Goal: Task Accomplishment & Management: Manage account settings

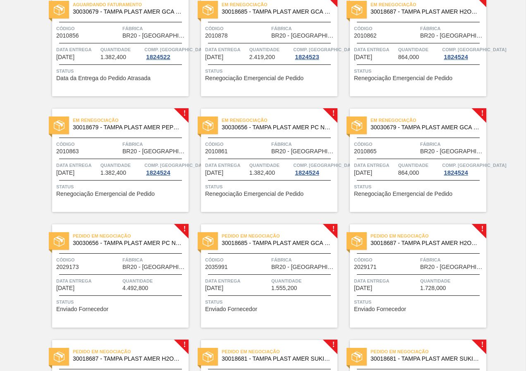
scroll to position [124, 0]
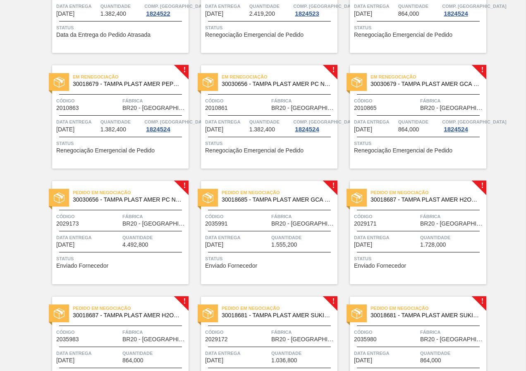
click at [163, 265] on div "Status Enviado Fornecedor" at bounding box center [121, 261] width 130 height 13
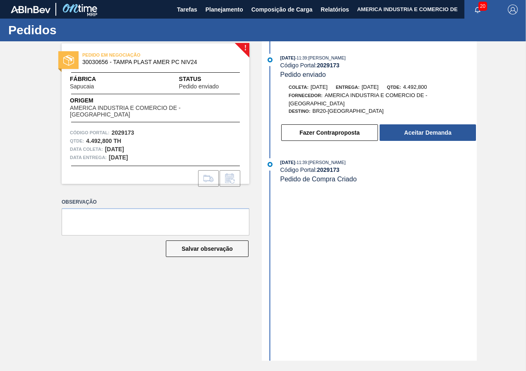
click at [347, 296] on div "[DATE] 11:39 : [PERSON_NAME] Código Portal: 2029173 Pedido enviado Coleta: [DAT…" at bounding box center [370, 200] width 213 height 319
click at [431, 135] on button "Aceitar Demanda" at bounding box center [427, 132] width 96 height 17
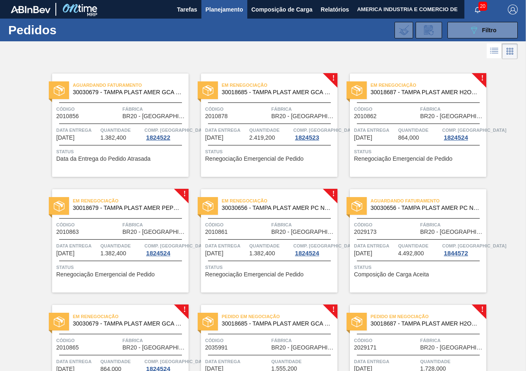
click at [405, 280] on div "Aguardando Faturamento 30030656 - TAMPA PLAST AMER PC NIV24 Código 2029173 Fábr…" at bounding box center [418, 240] width 136 height 103
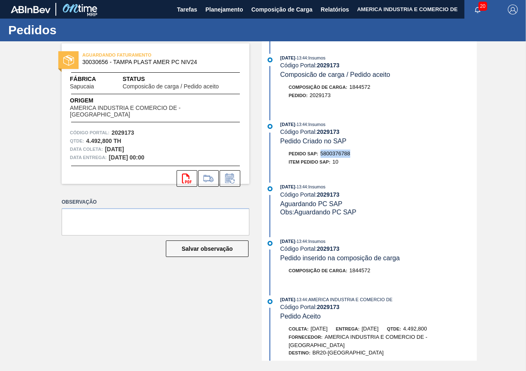
drag, startPoint x: 322, startPoint y: 151, endPoint x: 351, endPoint y: 154, distance: 29.5
click at [351, 154] on div "Pedido SAP: 5800376788" at bounding box center [378, 154] width 196 height 8
copy span "5800376788"
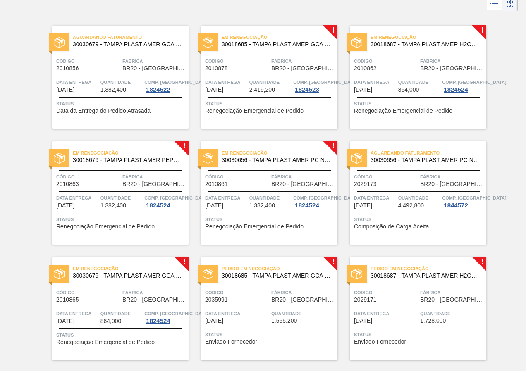
scroll to position [41, 0]
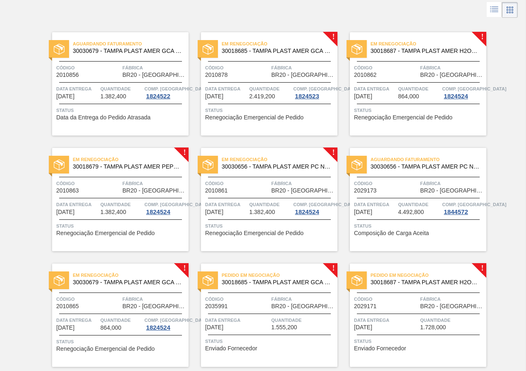
click at [377, 114] on span "Status" at bounding box center [419, 110] width 130 height 8
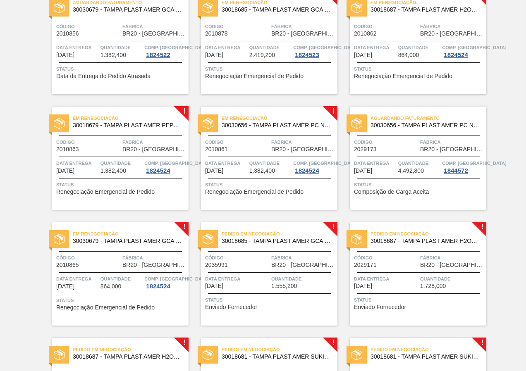
scroll to position [124, 0]
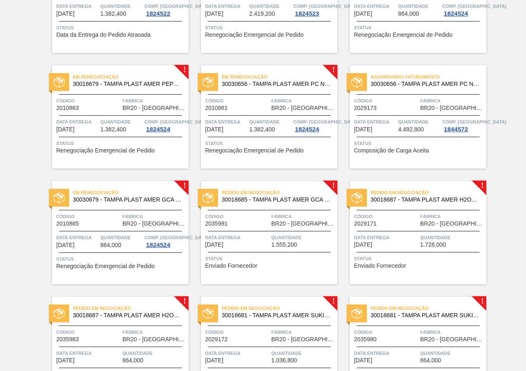
click at [123, 249] on div "Em renegociação 30030679 - TAMPA PLAST AMER GCA ZERO NIV24 Código 2010865 Fábri…" at bounding box center [120, 232] width 136 height 103
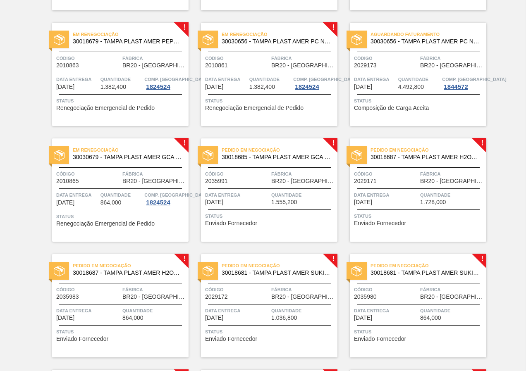
scroll to position [248, 0]
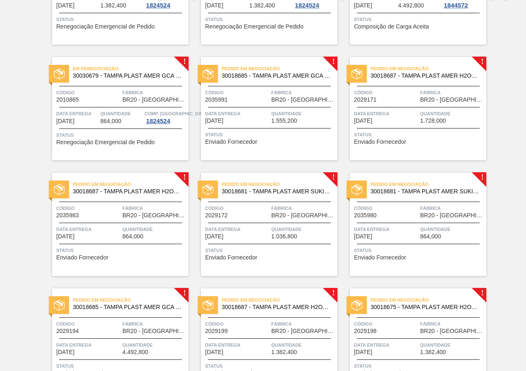
click at [278, 139] on div "Status Enviado Fornecedor" at bounding box center [270, 137] width 130 height 13
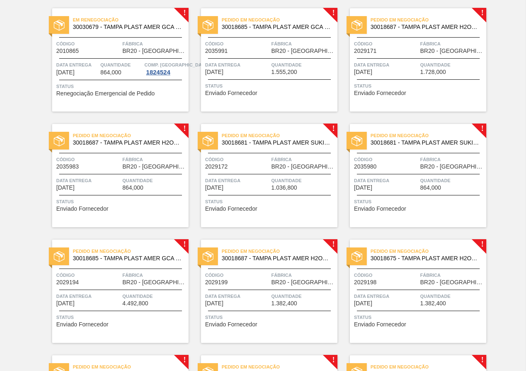
scroll to position [289, 0]
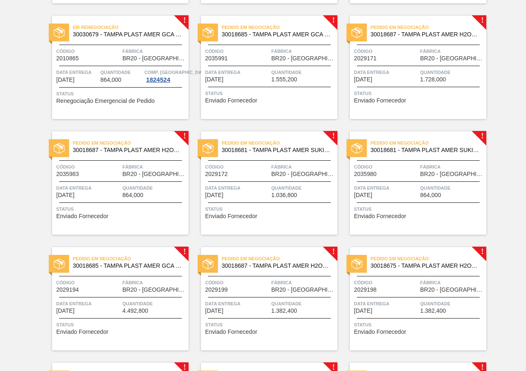
click at [424, 100] on div "Status Enviado Fornecedor" at bounding box center [419, 95] width 130 height 13
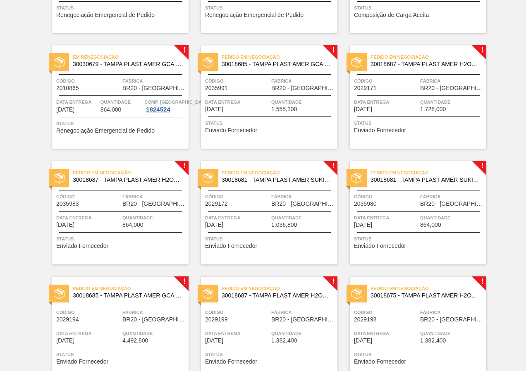
scroll to position [248, 0]
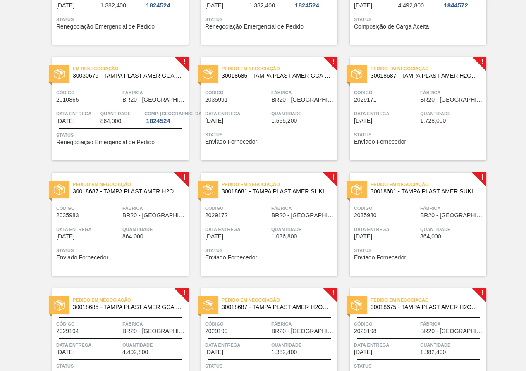
click at [419, 143] on div "Status Enviado Fornecedor" at bounding box center [419, 137] width 130 height 13
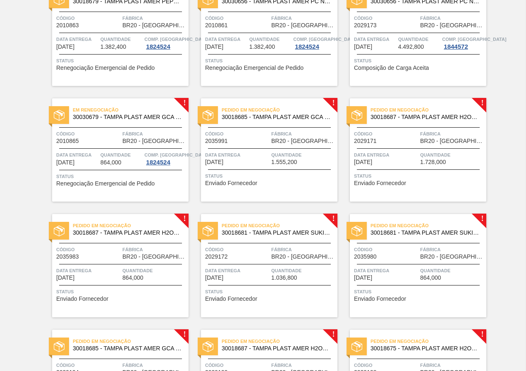
scroll to position [248, 0]
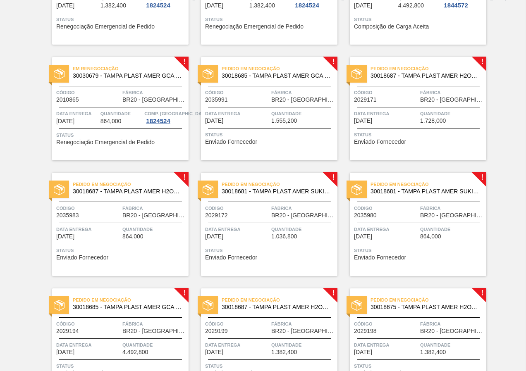
click at [403, 258] on span "Enviado Fornecedor" at bounding box center [380, 258] width 52 height 6
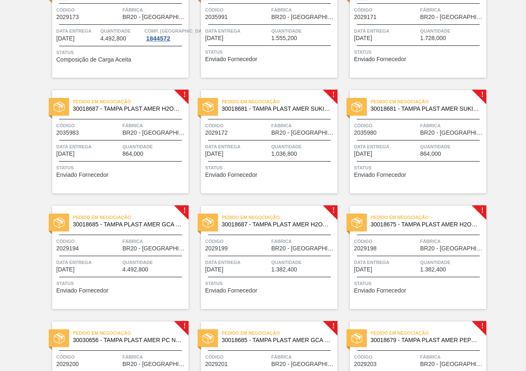
scroll to position [289, 0]
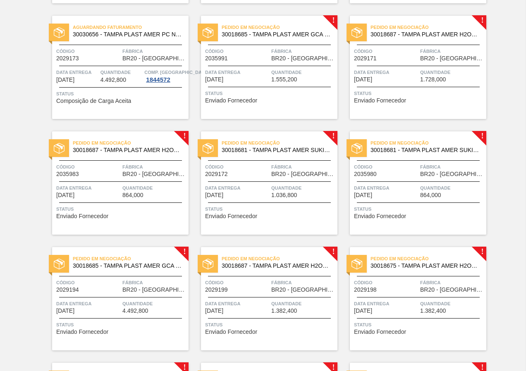
click at [242, 202] on div "Pedido em Negociação 30018681 - TAMPA PLAST AMER SUKITA S/LINER Código 2029172 …" at bounding box center [269, 182] width 136 height 103
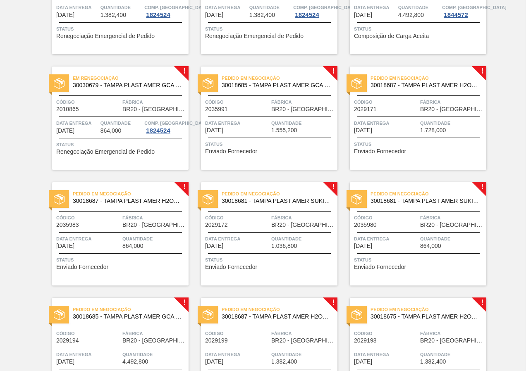
scroll to position [248, 0]
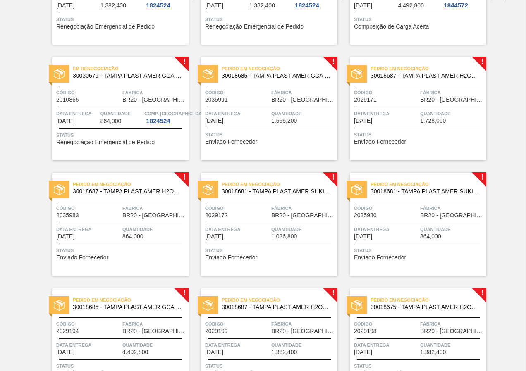
click at [119, 258] on div "Status Enviado Fornecedor" at bounding box center [121, 252] width 130 height 13
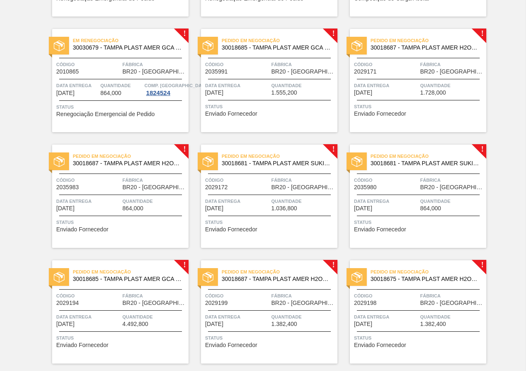
scroll to position [289, 0]
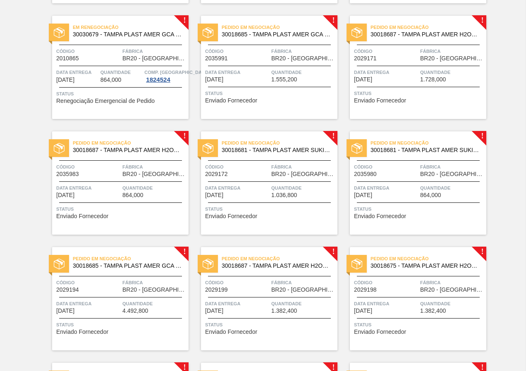
click at [512, 237] on div "Aguardando Faturamento 30030679 - TAMPA PLAST AMER GCA ZERO NIV24 Código 201085…" at bounding box center [263, 177] width 526 height 810
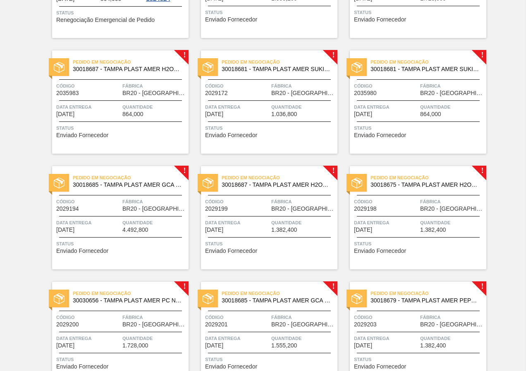
scroll to position [372, 0]
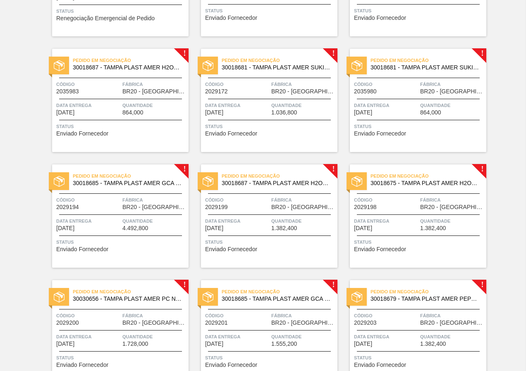
click at [421, 126] on span "Status" at bounding box center [419, 126] width 130 height 8
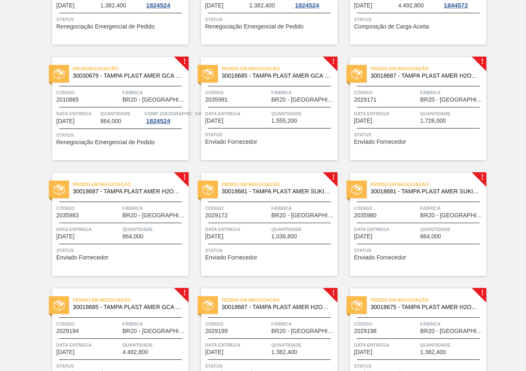
scroll to position [289, 0]
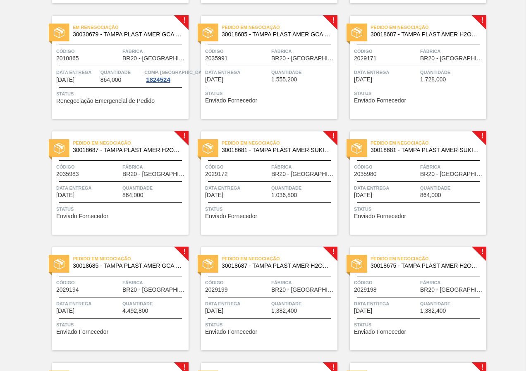
click at [400, 98] on span "Enviado Fornecedor" at bounding box center [380, 101] width 52 height 6
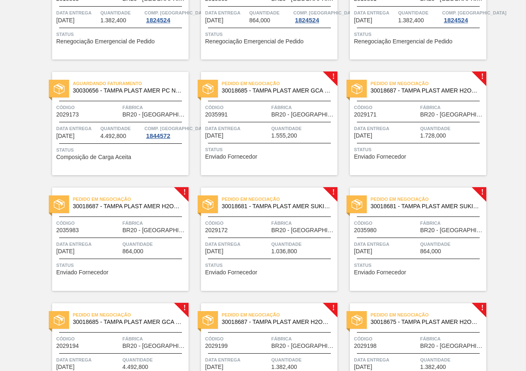
scroll to position [248, 0]
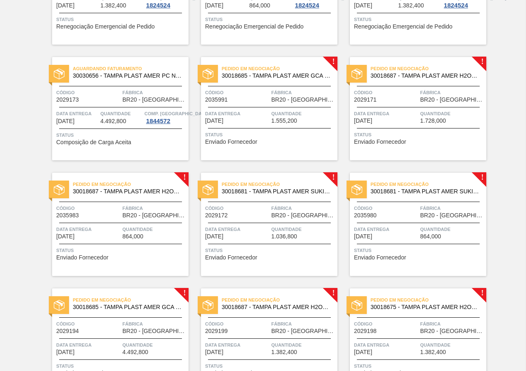
click at [139, 256] on div "Status Enviado Fornecedor" at bounding box center [121, 252] width 130 height 13
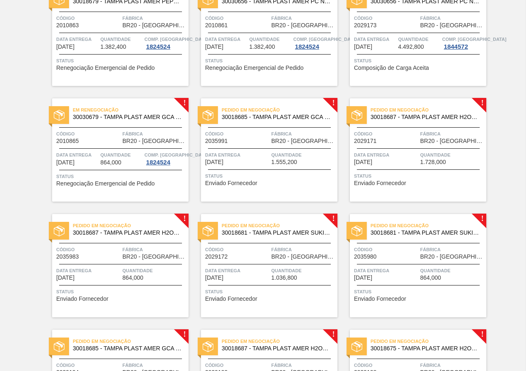
scroll to position [248, 0]
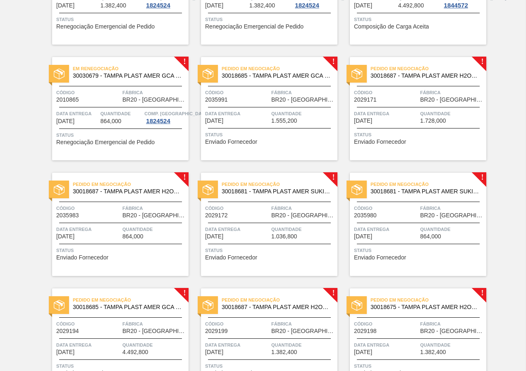
click at [417, 139] on div "Status Enviado Fornecedor" at bounding box center [419, 137] width 130 height 13
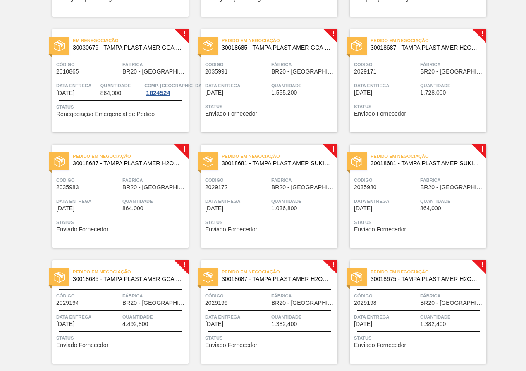
scroll to position [289, 0]
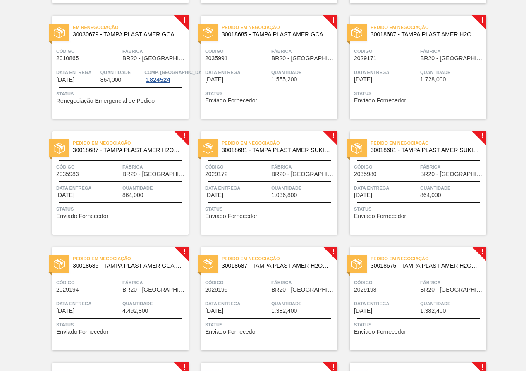
click at [139, 211] on span "Status" at bounding box center [121, 209] width 130 height 8
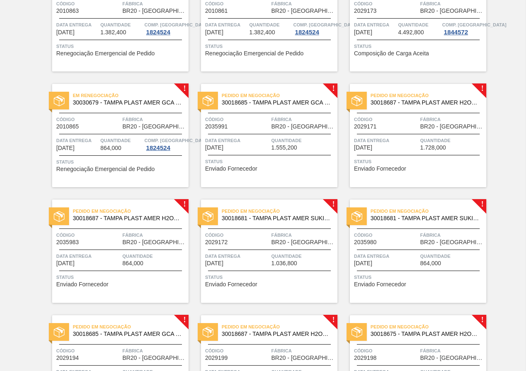
scroll to position [289, 0]
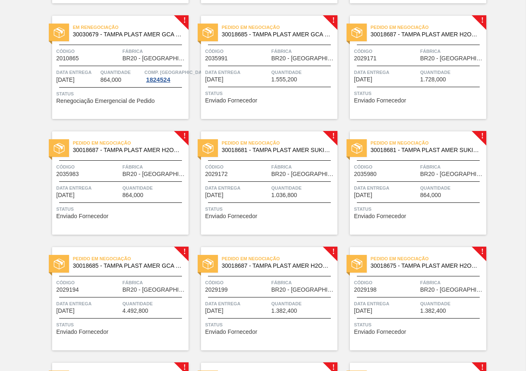
click at [415, 102] on div "Pedido em Negociação 30018687 - TAMPA PLAST AMER H2OH LIMAO S/LINER Código 2029…" at bounding box center [418, 67] width 136 height 103
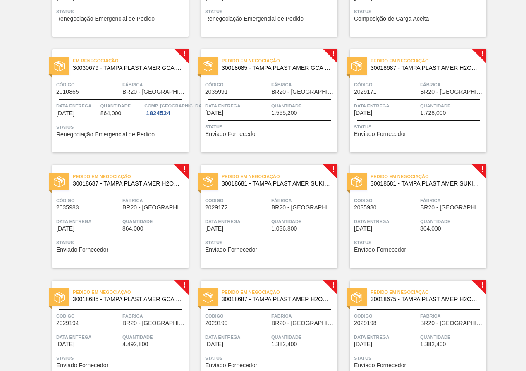
scroll to position [241, 0]
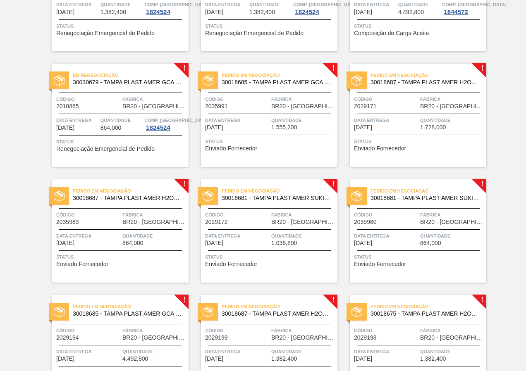
click at [103, 226] on div "Pedido em Negociação 30018687 - [GEOGRAPHIC_DATA] PLAST AMER H2OH LIMAO S/LINER…" at bounding box center [120, 230] width 136 height 103
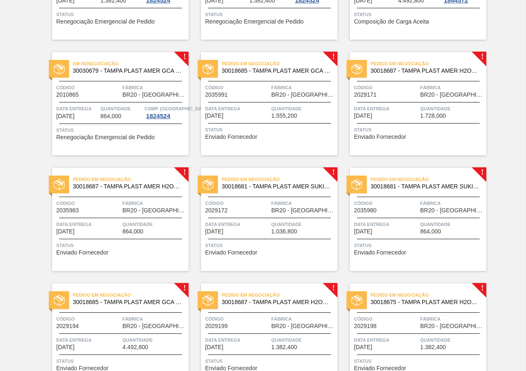
scroll to position [248, 0]
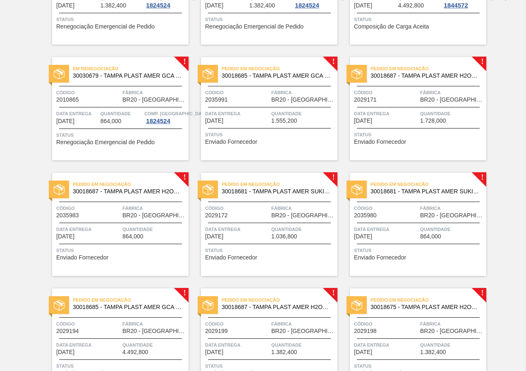
click at [7, 184] on div "Aguardando Faturamento 30030679 - TAMPA PLAST AMER GCA ZERO NIV24 Código 201085…" at bounding box center [263, 218] width 526 height 810
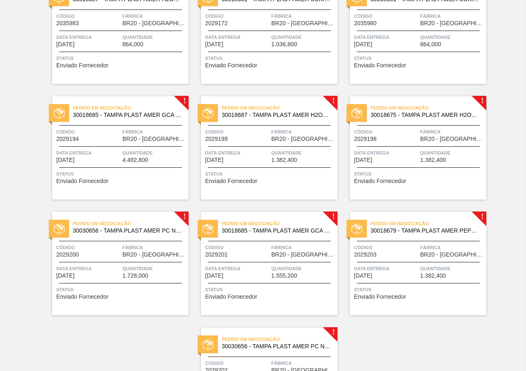
scroll to position [455, 0]
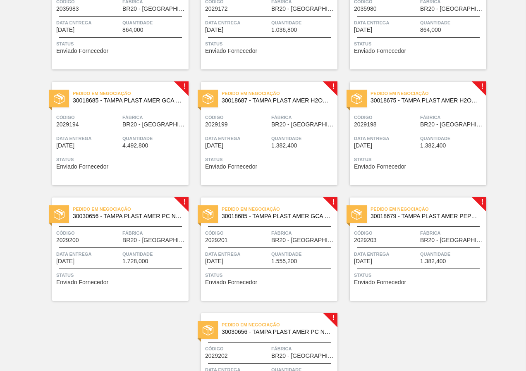
click at [133, 271] on span "Status" at bounding box center [121, 275] width 130 height 8
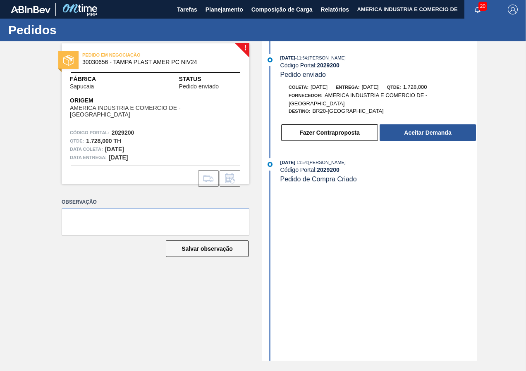
click at [334, 285] on div "[DATE] 11:54 : [PERSON_NAME] Código Portal: 2029200 Pedido enviado Coleta: [DAT…" at bounding box center [370, 200] width 213 height 319
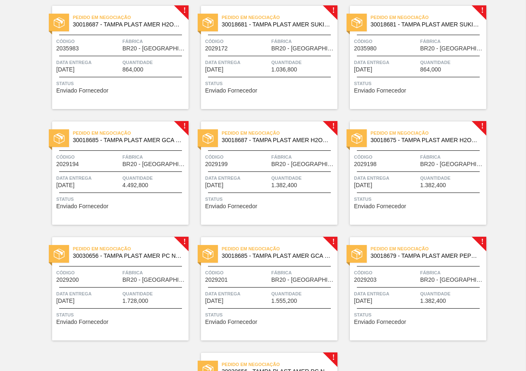
scroll to position [413, 0]
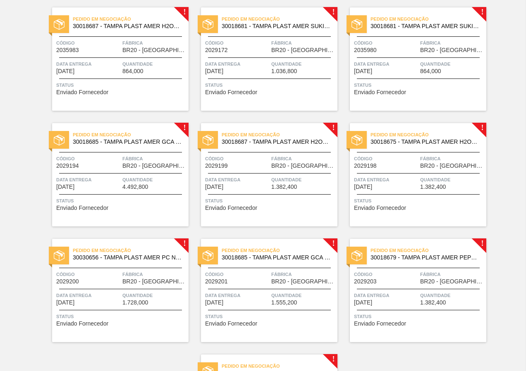
click at [262, 205] on span "Status" at bounding box center [270, 201] width 130 height 8
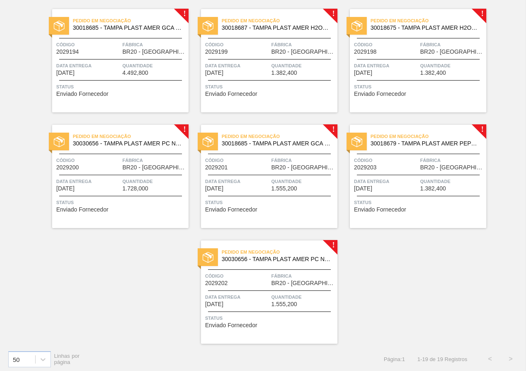
scroll to position [531, 0]
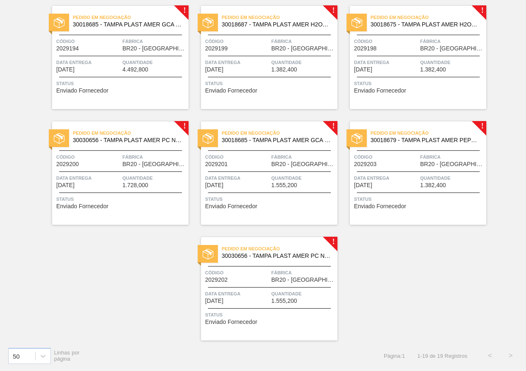
click at [296, 95] on div "Pedido em Negociação 30018687 - TAMPA PLAST AMER H2OH LIMAO S/LINER Código 2029…" at bounding box center [269, 57] width 136 height 103
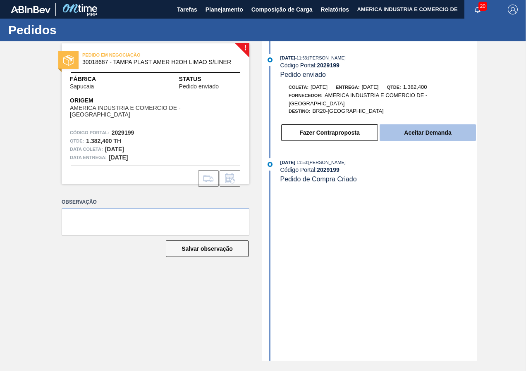
click at [429, 131] on button "Aceitar Demanda" at bounding box center [427, 132] width 96 height 17
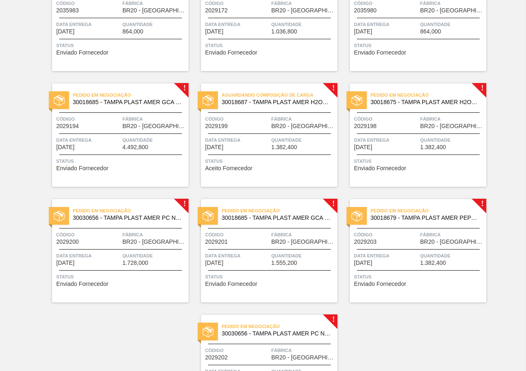
scroll to position [455, 0]
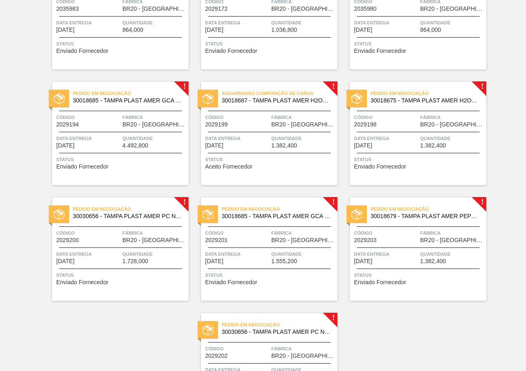
click at [439, 166] on div "Status Enviado Fornecedor" at bounding box center [419, 161] width 130 height 13
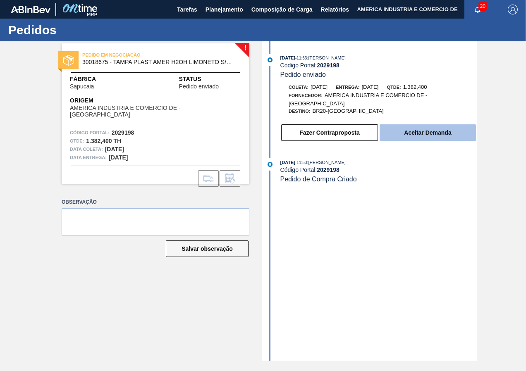
click at [422, 133] on button "Aceitar Demanda" at bounding box center [427, 132] width 96 height 17
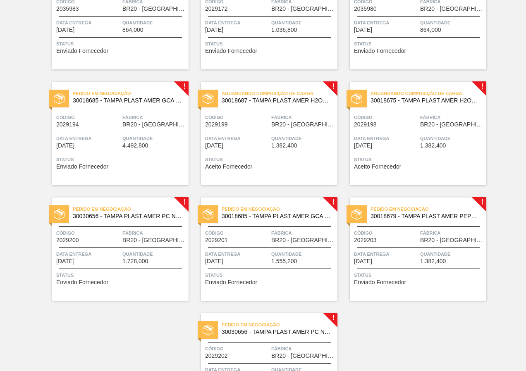
scroll to position [531, 0]
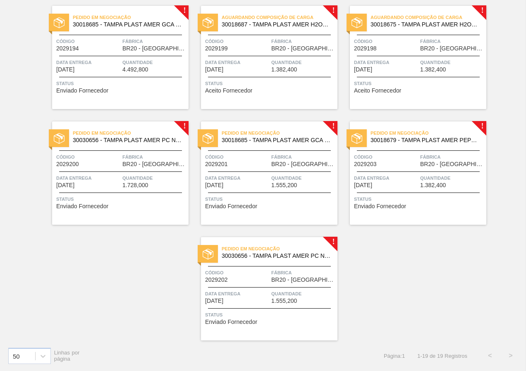
click at [138, 198] on span "Status" at bounding box center [121, 199] width 130 height 8
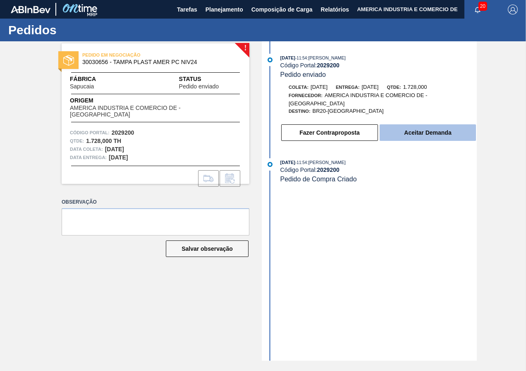
click at [403, 135] on button "Aceitar Demanda" at bounding box center [427, 132] width 96 height 17
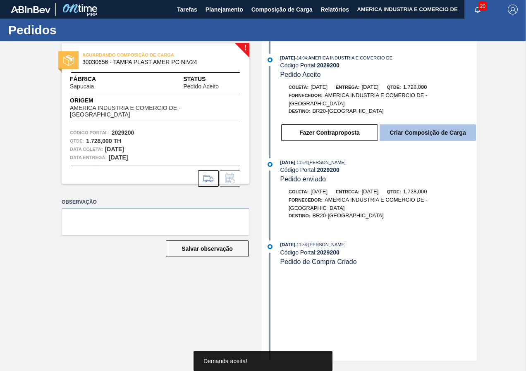
click at [411, 133] on button "Criar Composição de Carga" at bounding box center [427, 132] width 96 height 17
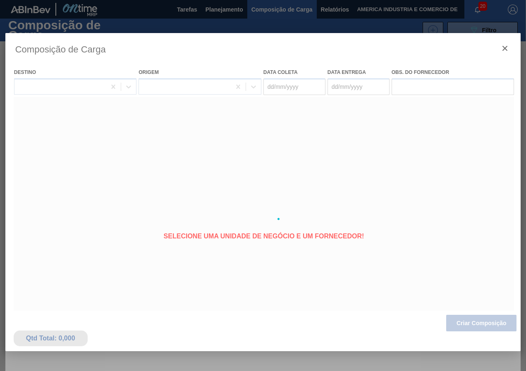
type coleta "[DATE]"
type entrega "[DATE]"
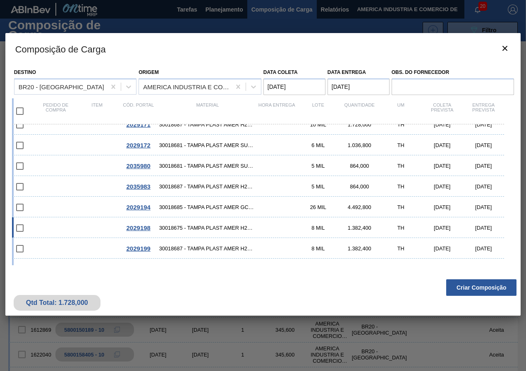
scroll to position [83, 0]
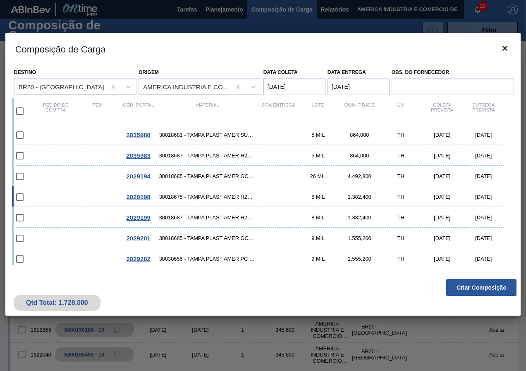
click at [203, 199] on span "30018675 - TAMPA PLAST AMER H2OH LIMONETO S/LINER" at bounding box center [207, 197] width 97 height 6
checkbox input "true"
click at [217, 215] on span "30018687 - TAMPA PLAST AMER H2OH LIMAO S/LINER" at bounding box center [207, 217] width 97 height 6
checkbox input "true"
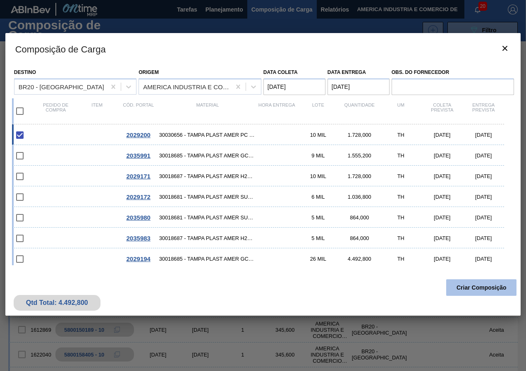
click at [474, 284] on button "Criar Composição" at bounding box center [481, 287] width 70 height 17
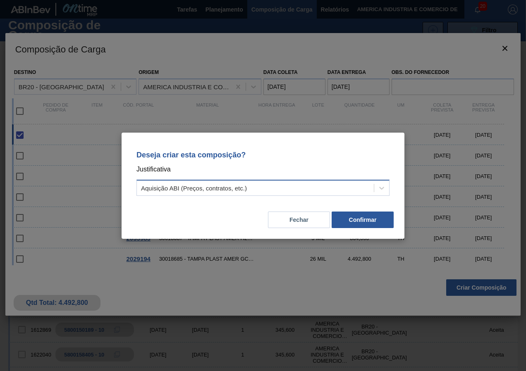
click at [257, 185] on div "Aquisição ABI (Preços, contratos, etc.)" at bounding box center [255, 188] width 237 height 12
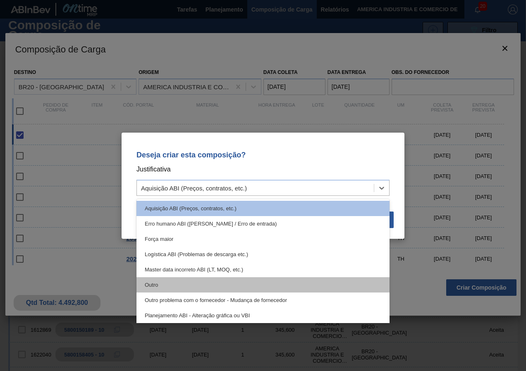
click at [167, 281] on div "Outro" at bounding box center [262, 284] width 253 height 15
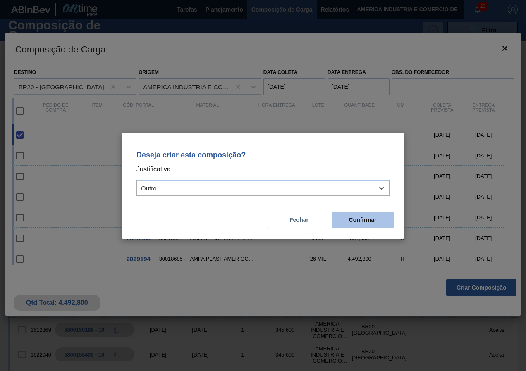
click at [370, 224] on button "Confirmar" at bounding box center [362, 220] width 62 height 17
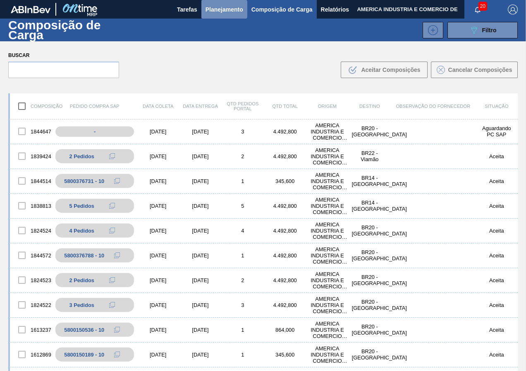
click at [238, 11] on span "Planejamento" at bounding box center [224, 10] width 38 height 10
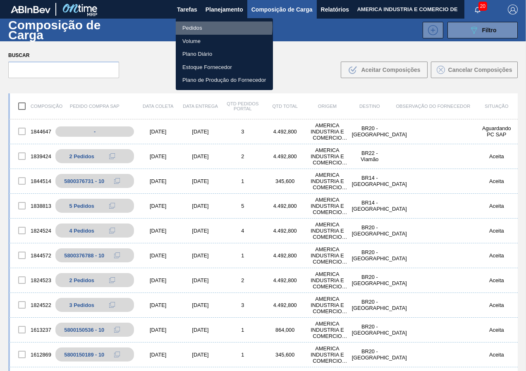
click at [212, 27] on li "Pedidos" at bounding box center [224, 27] width 97 height 13
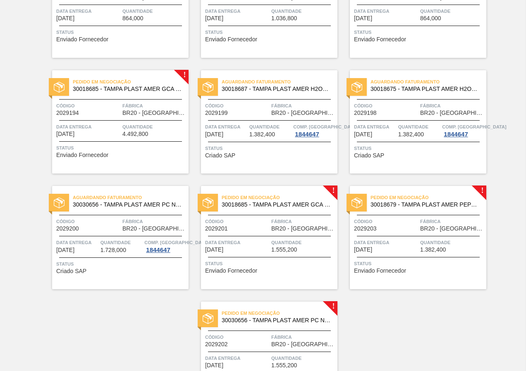
scroll to position [448, 0]
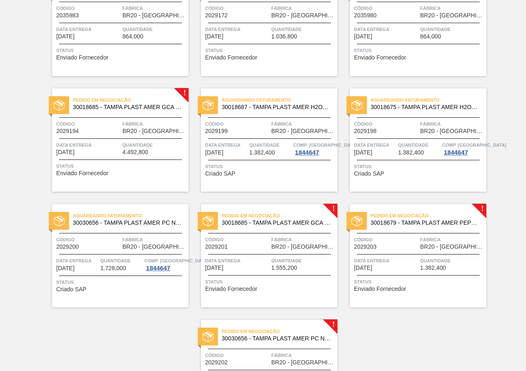
click at [305, 180] on div "Aguardando Faturamento 30018687 - TAMPA PLAST AMER H2OH LIMAO S/LINER Código 20…" at bounding box center [269, 139] width 136 height 103
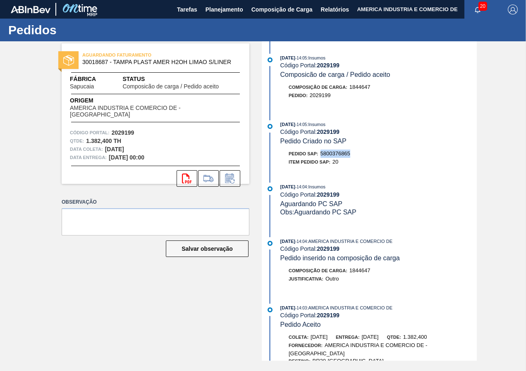
drag, startPoint x: 322, startPoint y: 151, endPoint x: 351, endPoint y: 155, distance: 28.8
click at [350, 155] on span "5800376865" at bounding box center [335, 153] width 30 height 6
copy span "5800376865"
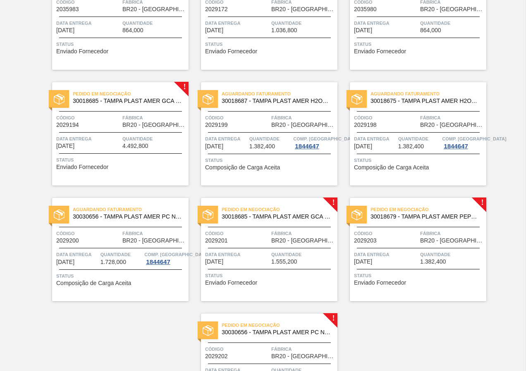
scroll to position [455, 0]
click at [415, 172] on div "Aguardando Faturamento 30018675 - TAMPA PLAST AMER H2OH LIMONETO S/LINER Código…" at bounding box center [418, 133] width 136 height 103
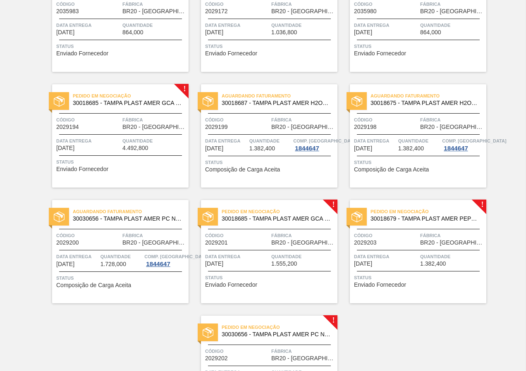
scroll to position [455, 0]
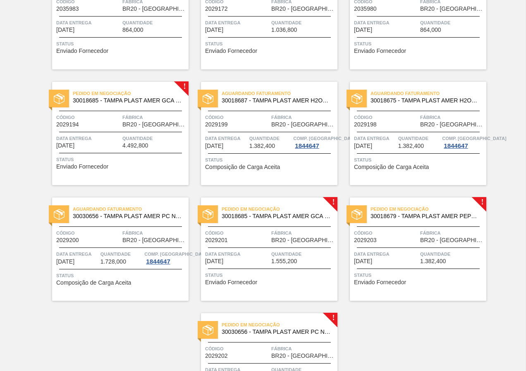
click at [110, 277] on span "Status" at bounding box center [121, 276] width 130 height 8
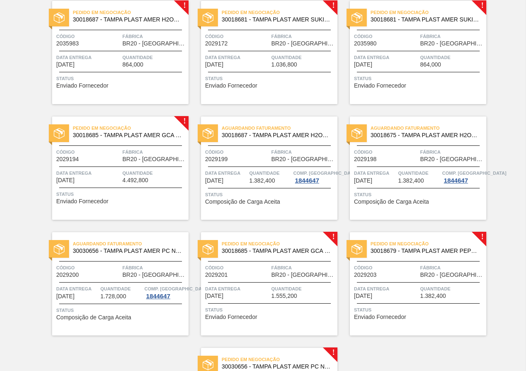
scroll to position [407, 0]
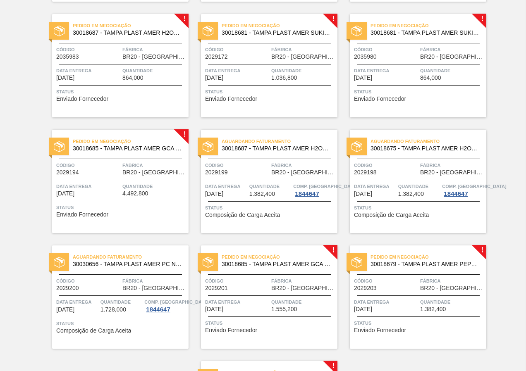
click at [146, 215] on div "Status Enviado Fornecedor" at bounding box center [121, 209] width 130 height 13
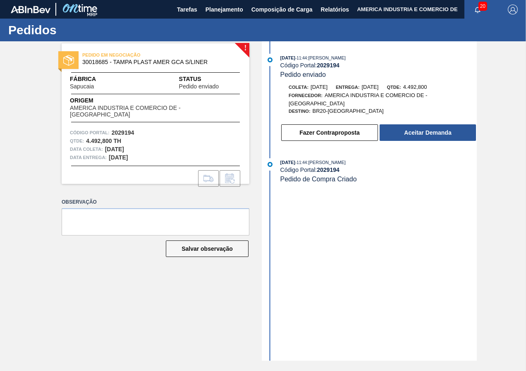
click at [322, 328] on div "[DATE] 11:44 : [PERSON_NAME] Código Portal: 2029194 Pedido enviado Coleta: [DAT…" at bounding box center [370, 200] width 213 height 319
click at [441, 131] on button "Aceitar Demanda" at bounding box center [427, 132] width 96 height 17
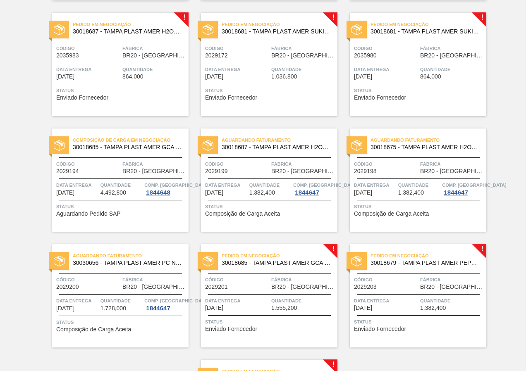
scroll to position [413, 0]
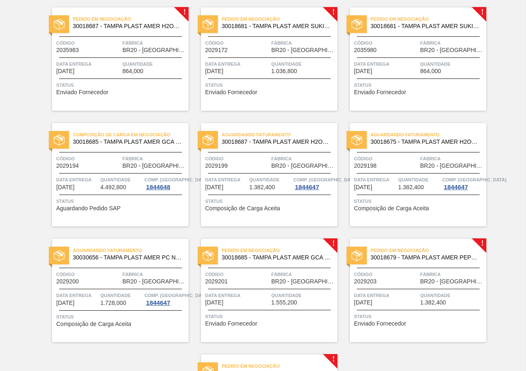
click at [141, 215] on div "Composição de Carga em Negociação 30018685 - TAMPA PLAST AMER GCA S/LINER Códig…" at bounding box center [120, 174] width 136 height 103
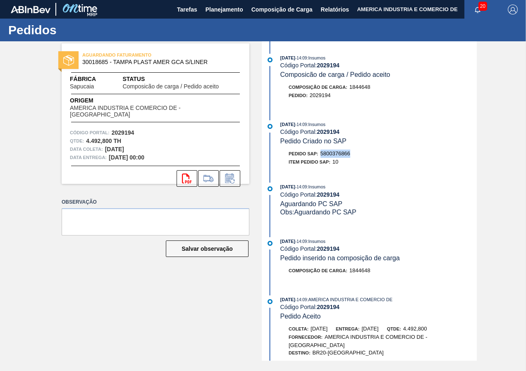
drag, startPoint x: 321, startPoint y: 153, endPoint x: 350, endPoint y: 149, distance: 29.6
click at [350, 149] on div "[DATE] 14:09 : Insumos Código Portal: 2029194 Pedido Criado no SAP Pedido SAP: …" at bounding box center [370, 145] width 213 height 50
copy span "5800376866"
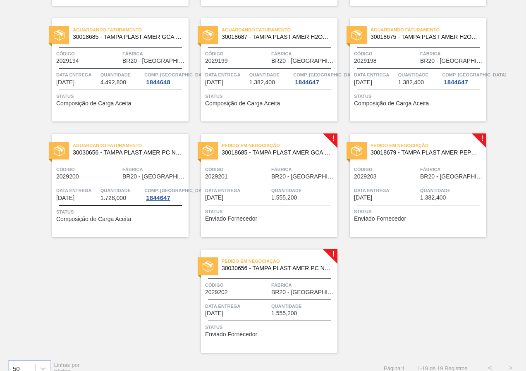
scroll to position [531, 0]
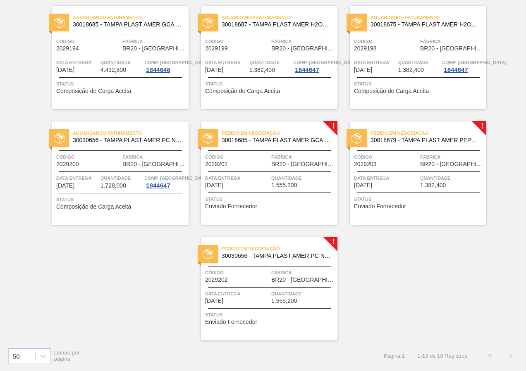
click at [293, 218] on div "Pedido em Negociação 30018685 - TAMPA PLAST AMER GCA S/LINER Código 2029201 Fáb…" at bounding box center [269, 173] width 136 height 103
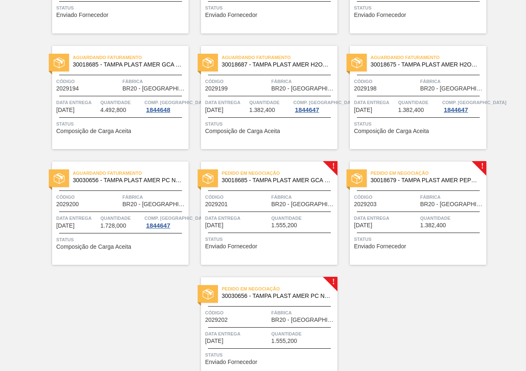
scroll to position [496, 0]
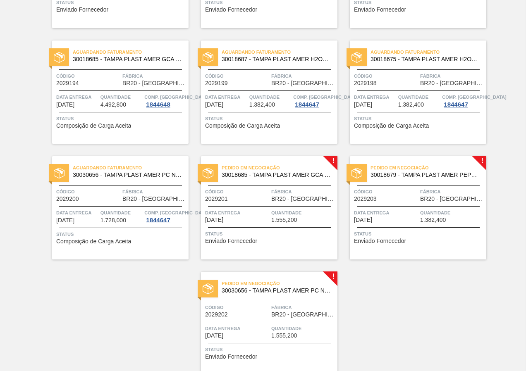
click at [417, 230] on span "Status" at bounding box center [419, 234] width 130 height 8
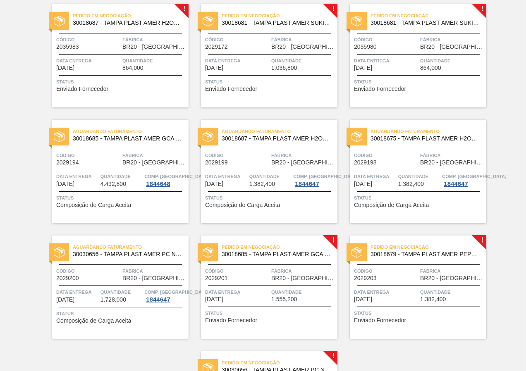
scroll to position [531, 0]
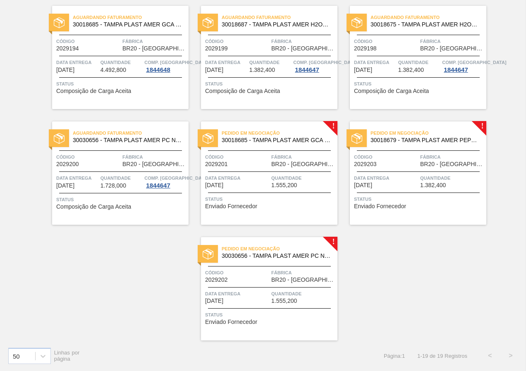
click at [266, 305] on div "Pedido em Negociação 30030656 - TAMPA PLAST AMER PC NIV24 Código 2029202 Fábric…" at bounding box center [269, 288] width 136 height 103
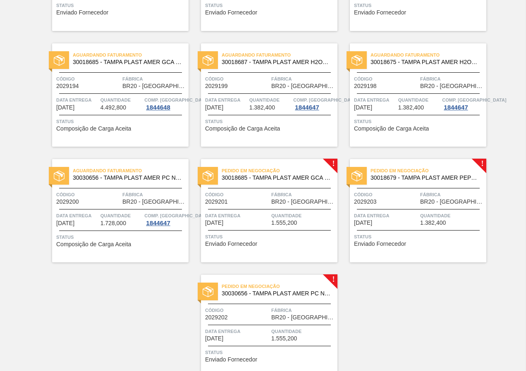
scroll to position [531, 0]
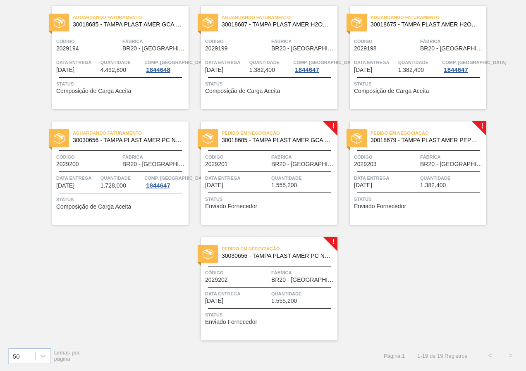
click at [372, 187] on span "[DATE]" at bounding box center [363, 185] width 18 height 6
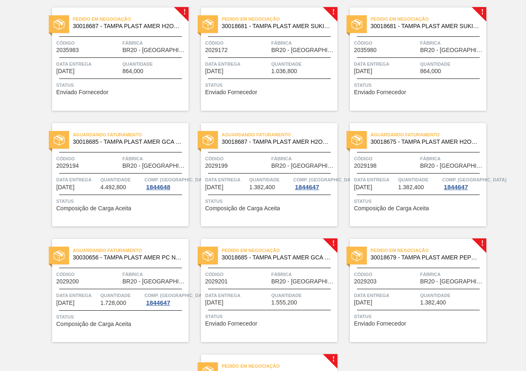
scroll to position [531, 0]
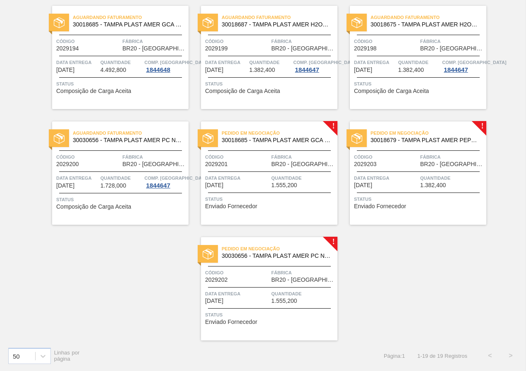
click at [277, 206] on div "Status Enviado Fornecedor" at bounding box center [270, 201] width 130 height 13
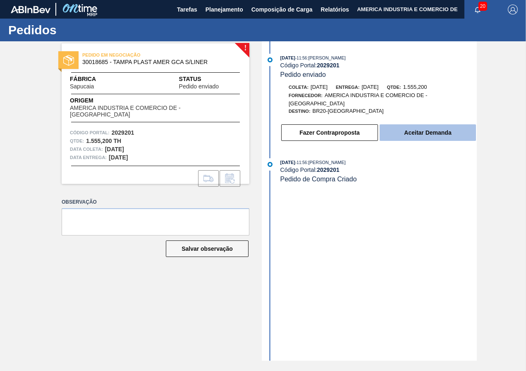
click at [432, 134] on button "Aceitar Demanda" at bounding box center [427, 132] width 96 height 17
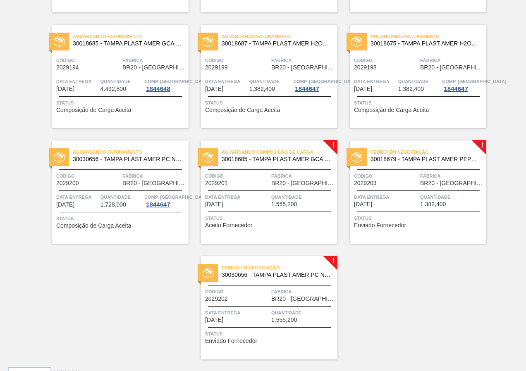
scroll to position [531, 0]
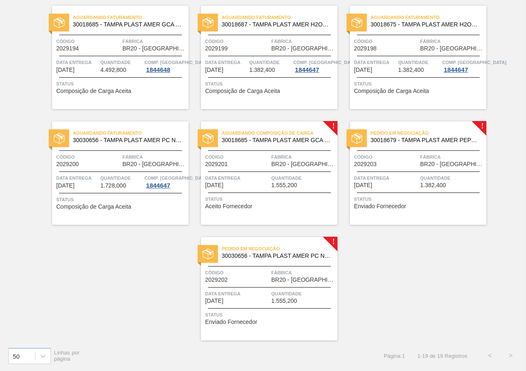
click at [388, 185] on div "Data entrega [DATE]" at bounding box center [386, 181] width 64 height 14
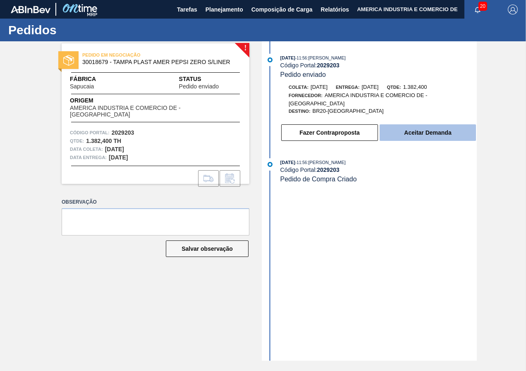
click at [413, 138] on button "Aceitar Demanda" at bounding box center [427, 132] width 96 height 17
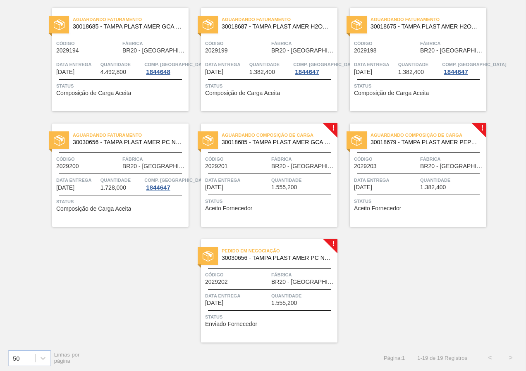
scroll to position [531, 0]
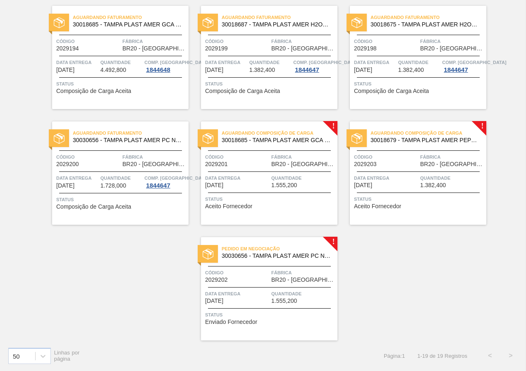
click at [272, 303] on span "1.555,200" at bounding box center [284, 301] width 26 height 6
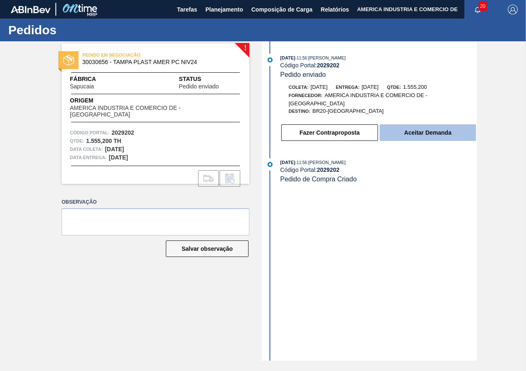
click at [428, 134] on button "Aceitar Demanda" at bounding box center [427, 132] width 96 height 17
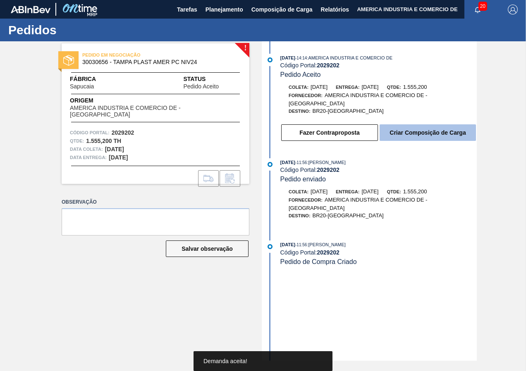
click at [424, 134] on button "Criar Composição de Carga" at bounding box center [427, 132] width 96 height 17
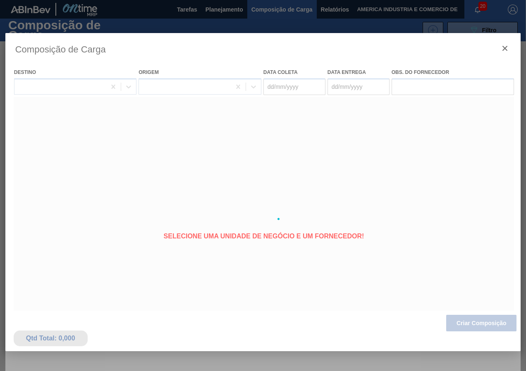
type coleta "[DATE]"
type entrega "[DATE]"
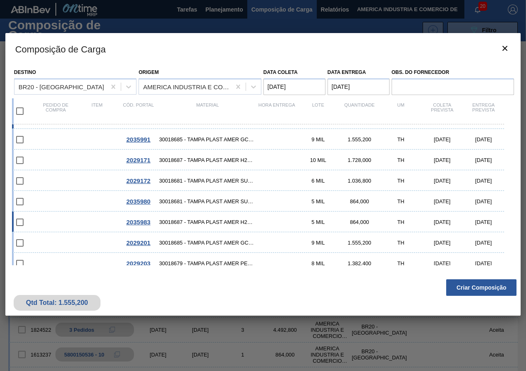
scroll to position [24, 0]
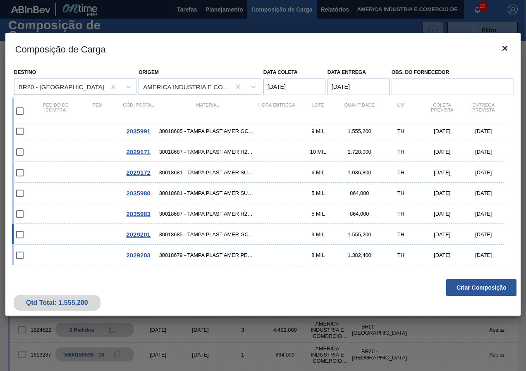
click at [198, 234] on span "30018685 - TAMPA PLAST AMER GCA S/LINER" at bounding box center [207, 234] width 97 height 6
checkbox input "true"
click at [196, 254] on span "30018679 - TAMPA PLAST AMER PEPSI ZERO S/LINER" at bounding box center [207, 255] width 97 height 6
checkbox input "true"
click at [455, 290] on button "Criar Composição" at bounding box center [481, 287] width 70 height 17
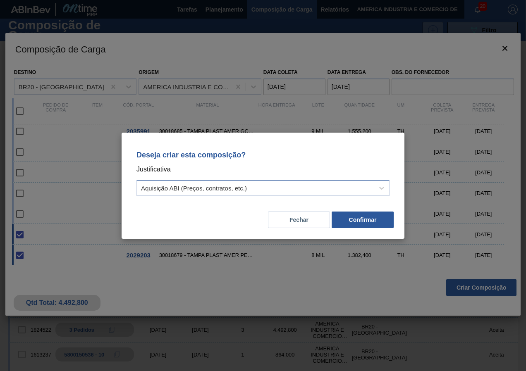
click at [229, 182] on div "Aquisição ABI (Preços, contratos, etc.)" at bounding box center [255, 188] width 237 height 12
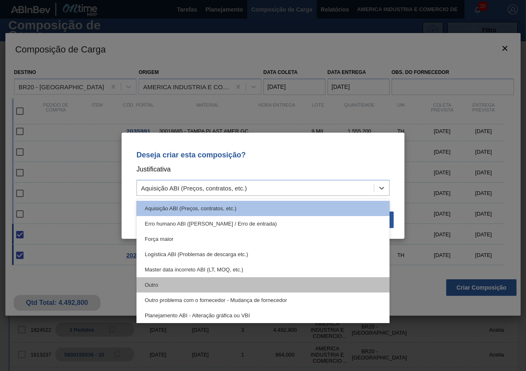
click at [149, 285] on div "Outro" at bounding box center [262, 284] width 253 height 15
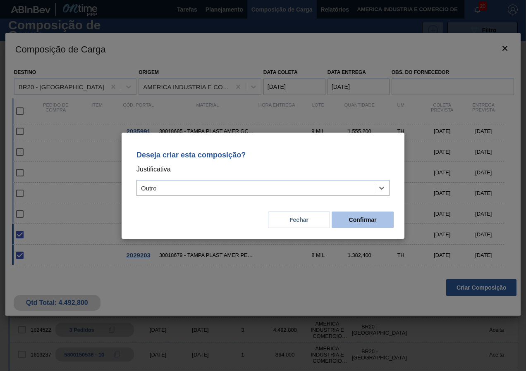
click at [351, 220] on button "Confirmar" at bounding box center [362, 220] width 62 height 17
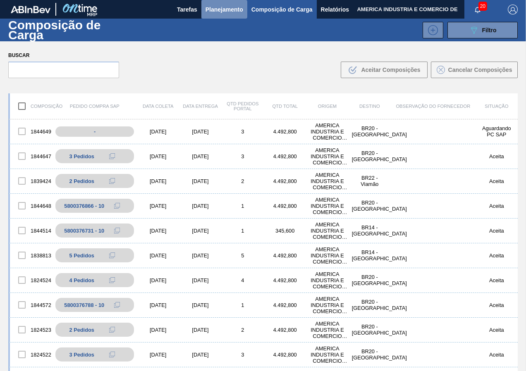
click at [230, 7] on span "Planejamento" at bounding box center [224, 10] width 38 height 10
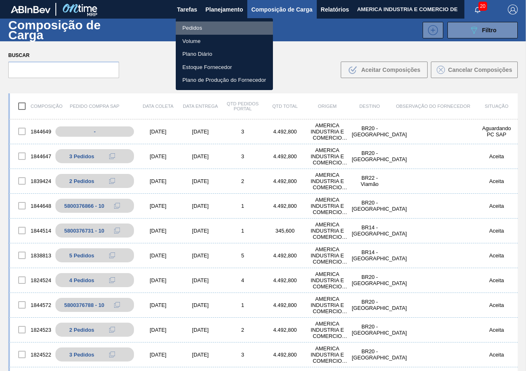
click at [226, 26] on li "Pedidos" at bounding box center [224, 27] width 97 height 13
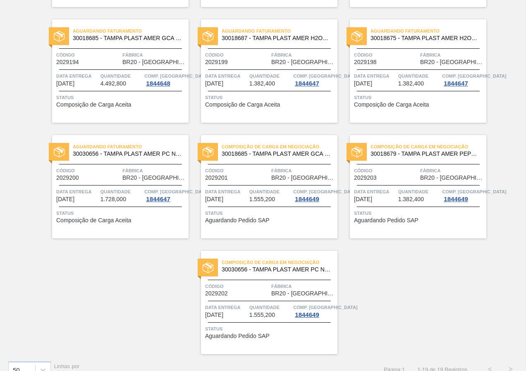
scroll to position [531, 0]
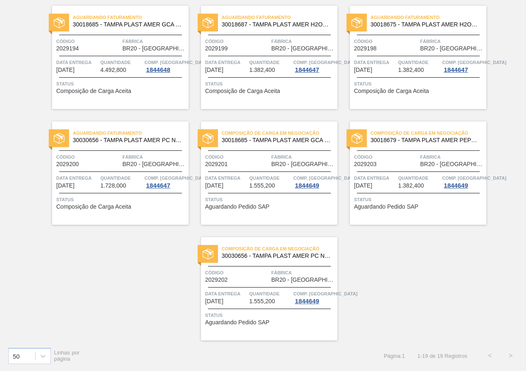
click at [257, 200] on span "Status" at bounding box center [270, 199] width 130 height 8
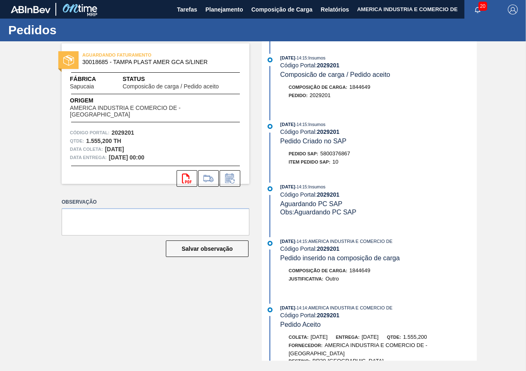
click at [322, 153] on span "5800376867" at bounding box center [335, 153] width 30 height 6
drag, startPoint x: 321, startPoint y: 153, endPoint x: 350, endPoint y: 154, distance: 29.0
click at [350, 154] on div "Pedido SAP: 5800376867" at bounding box center [319, 154] width 62 height 8
copy span "5800376867"
click at [351, 176] on div "[DATE] 14:15 : Insumos Código Portal: 2029201 Composicão de carga / Pedido acei…" at bounding box center [370, 200] width 213 height 319
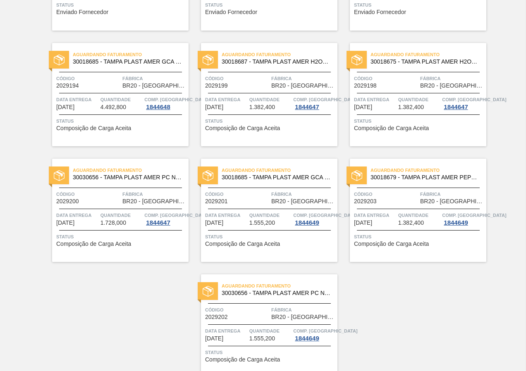
scroll to position [531, 0]
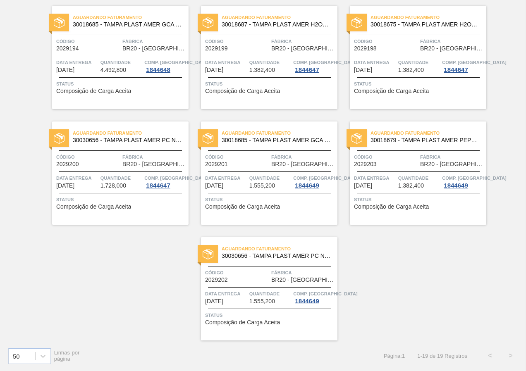
click at [398, 181] on span "Quantidade" at bounding box center [419, 178] width 42 height 8
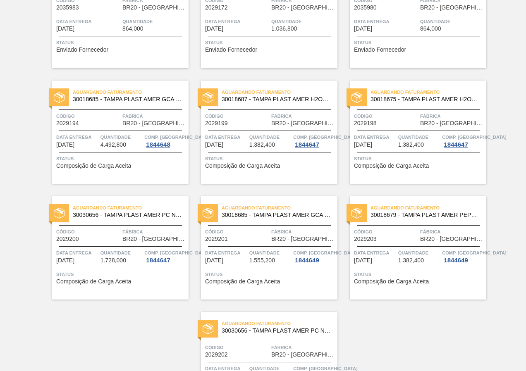
scroll to position [531, 0]
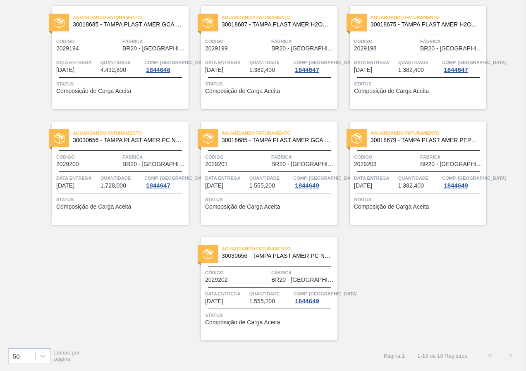
click at [281, 308] on div "Aguardando Faturamento 30030656 - TAMPA PLAST AMER PC NIV24 Código 2029202 Fábr…" at bounding box center [269, 288] width 136 height 103
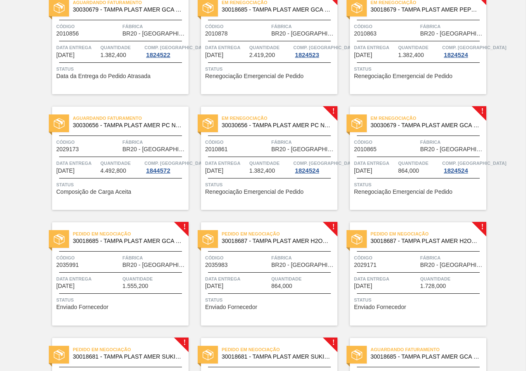
scroll to position [41, 0]
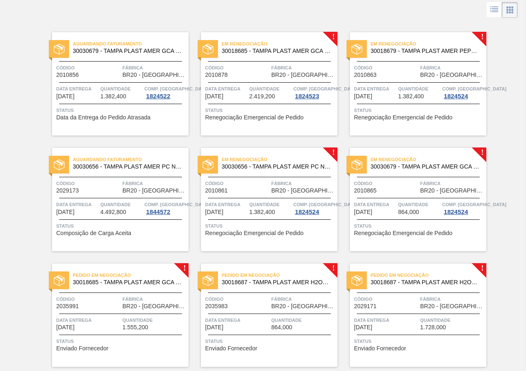
click at [3, 164] on div "Aguardando Faturamento 30030679 - TAMPA PLAST AMER GCA ZERO NIV24 Código 201085…" at bounding box center [263, 367] width 526 height 694
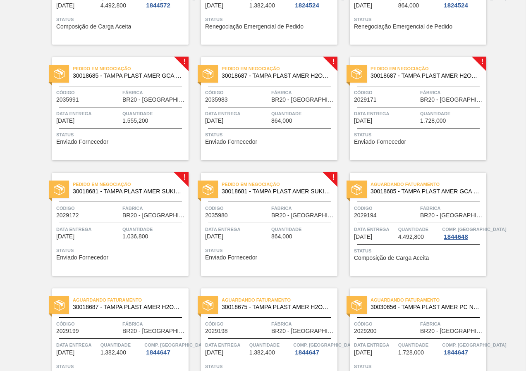
scroll to position [289, 0]
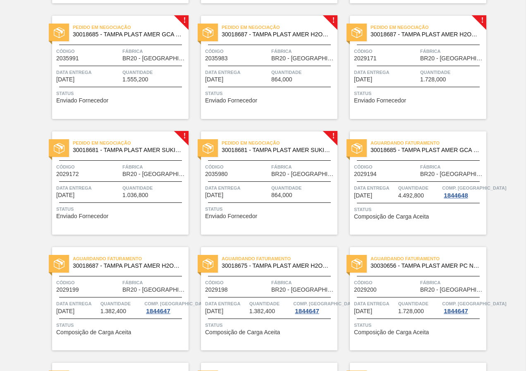
click at [14, 229] on div "Aguardando Faturamento 30030679 - TAMPA PLAST AMER GCA ZERO NIV24 Código 201085…" at bounding box center [263, 119] width 526 height 694
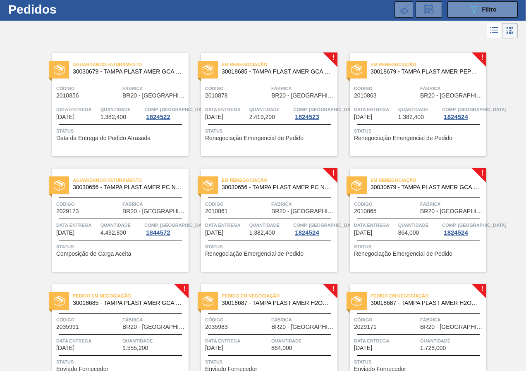
scroll to position [0, 0]
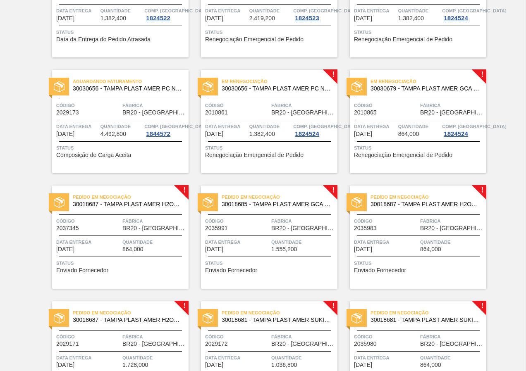
scroll to position [124, 0]
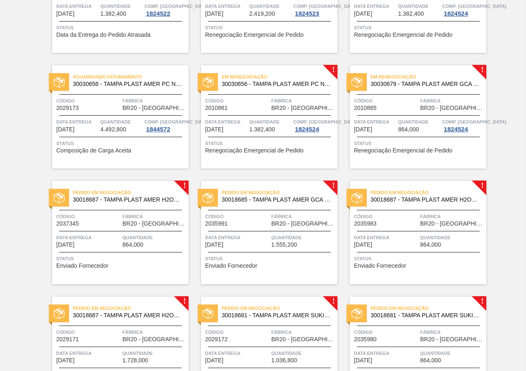
click at [120, 260] on span "Status" at bounding box center [121, 259] width 130 height 8
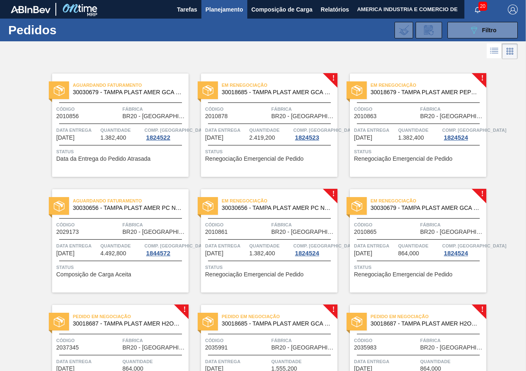
click at [474, 34] on icon "089F7B8B-B2A5-4AFE-B5C0-19BA573D28AC" at bounding box center [474, 30] width 10 height 10
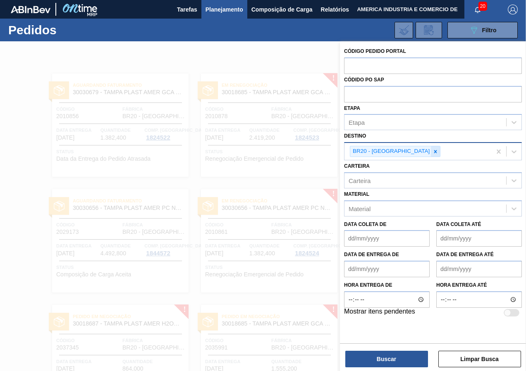
click at [432, 153] on icon at bounding box center [435, 152] width 6 height 6
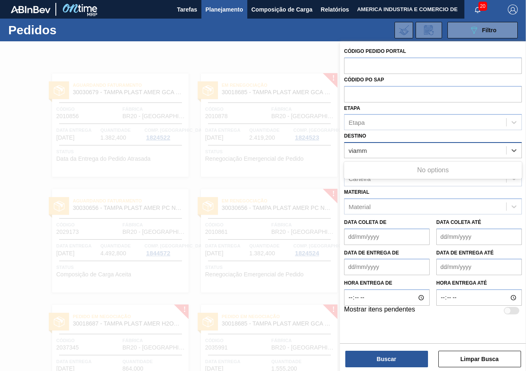
type input "viam"
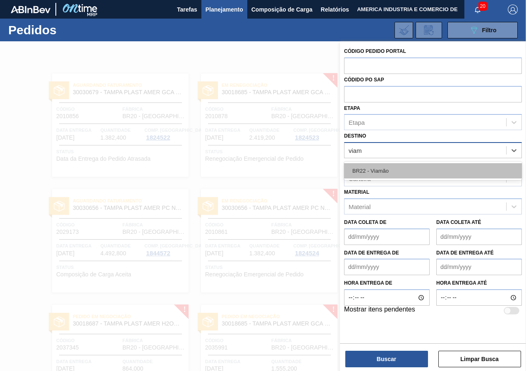
click at [391, 165] on div "BR22 - Viamão" at bounding box center [433, 170] width 178 height 15
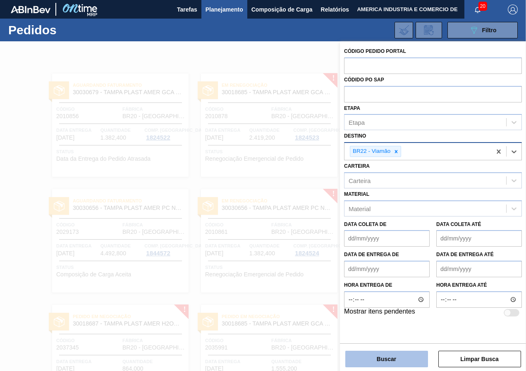
click at [388, 353] on button "Buscar" at bounding box center [386, 359] width 83 height 17
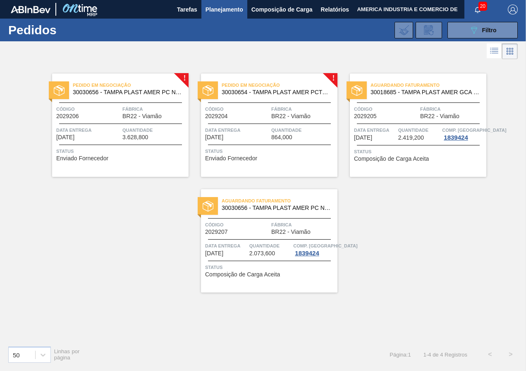
click at [137, 158] on div "Status Enviado Fornecedor" at bounding box center [121, 153] width 130 height 13
click at [159, 165] on div "Pedido em Negociação 30030656 - TAMPA PLAST AMER PC NIV24 Código 2029206 Fábric…" at bounding box center [120, 125] width 136 height 103
